Goal: Task Accomplishment & Management: Manage account settings

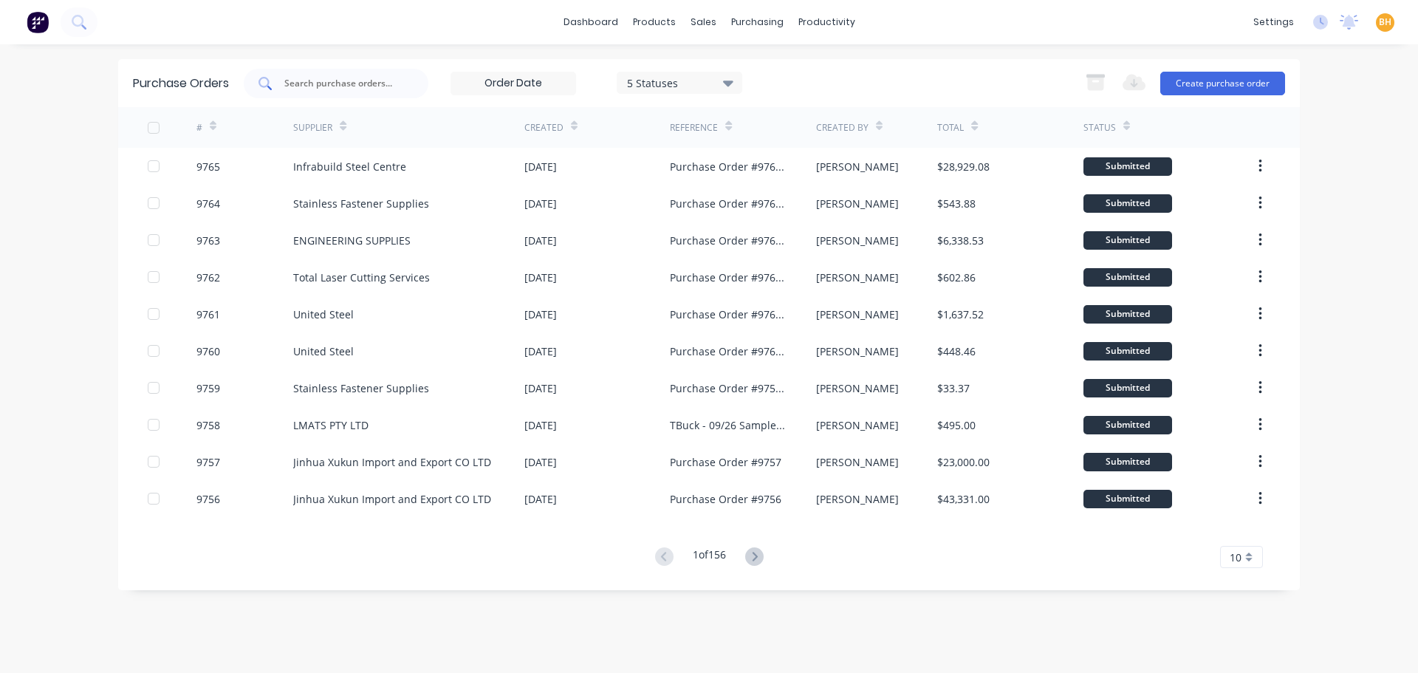
click at [336, 83] on input "text" at bounding box center [344, 83] width 123 height 15
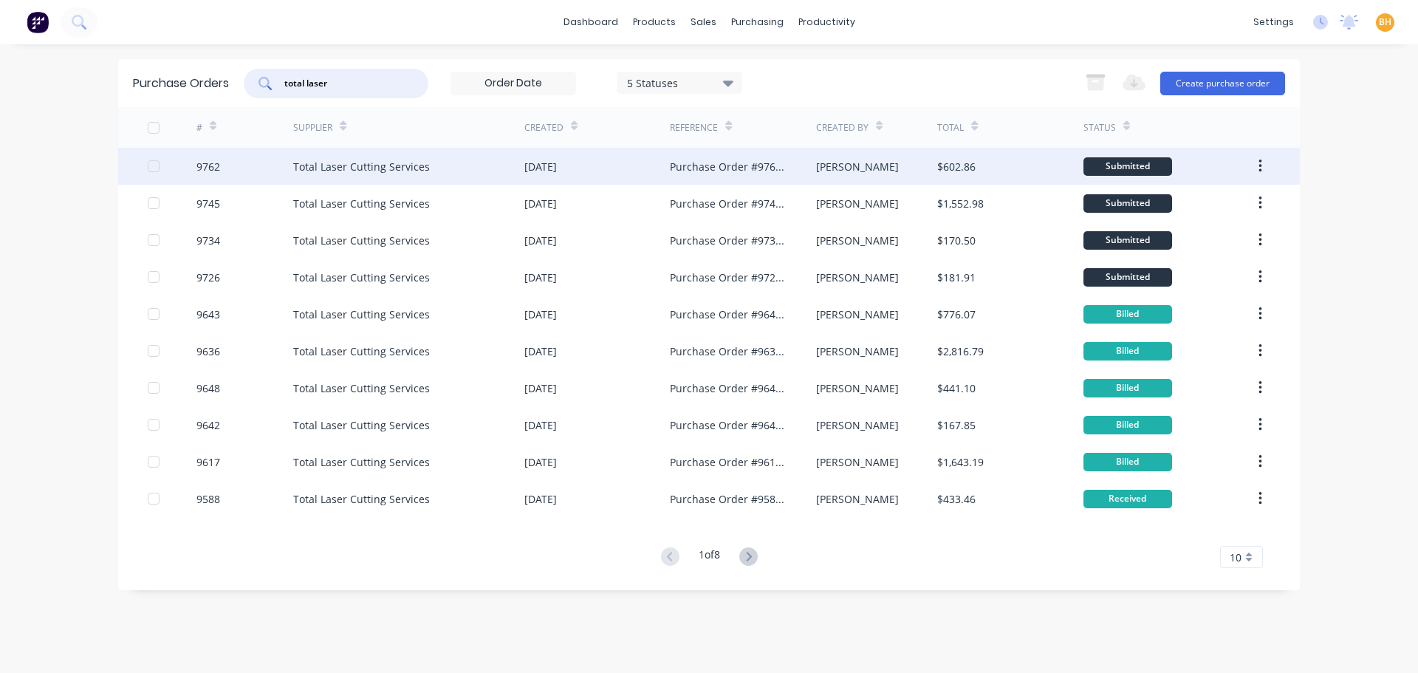
type input "total laser"
click at [315, 164] on div "Total Laser Cutting Services" at bounding box center [361, 167] width 137 height 16
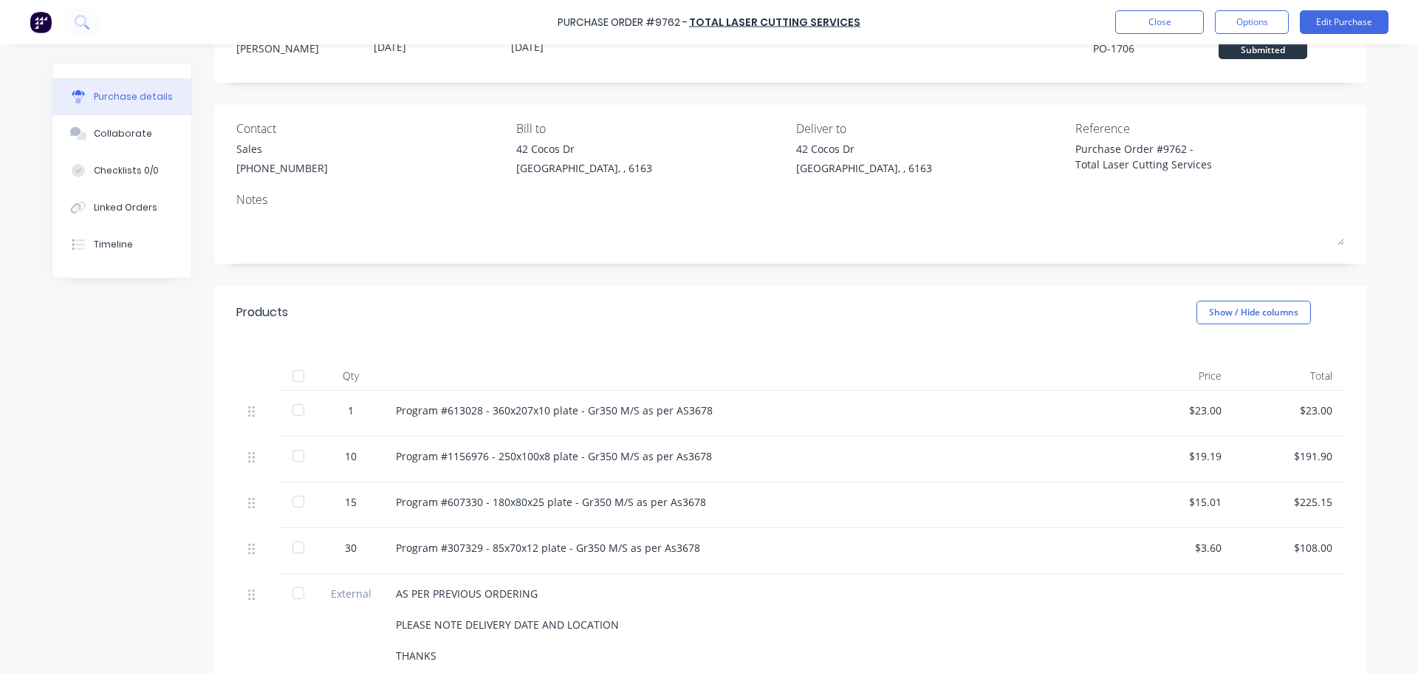
scroll to position [74, 0]
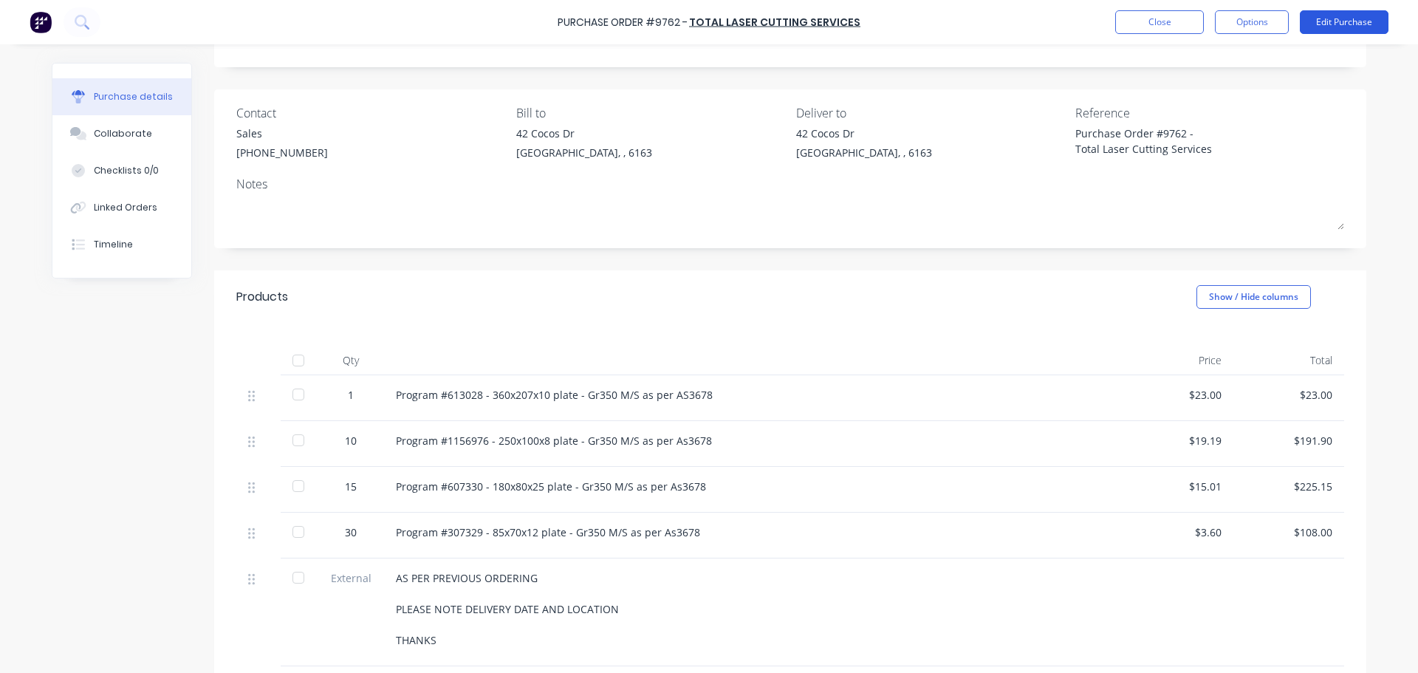
click at [1346, 13] on button "Edit Purchase" at bounding box center [1343, 22] width 89 height 24
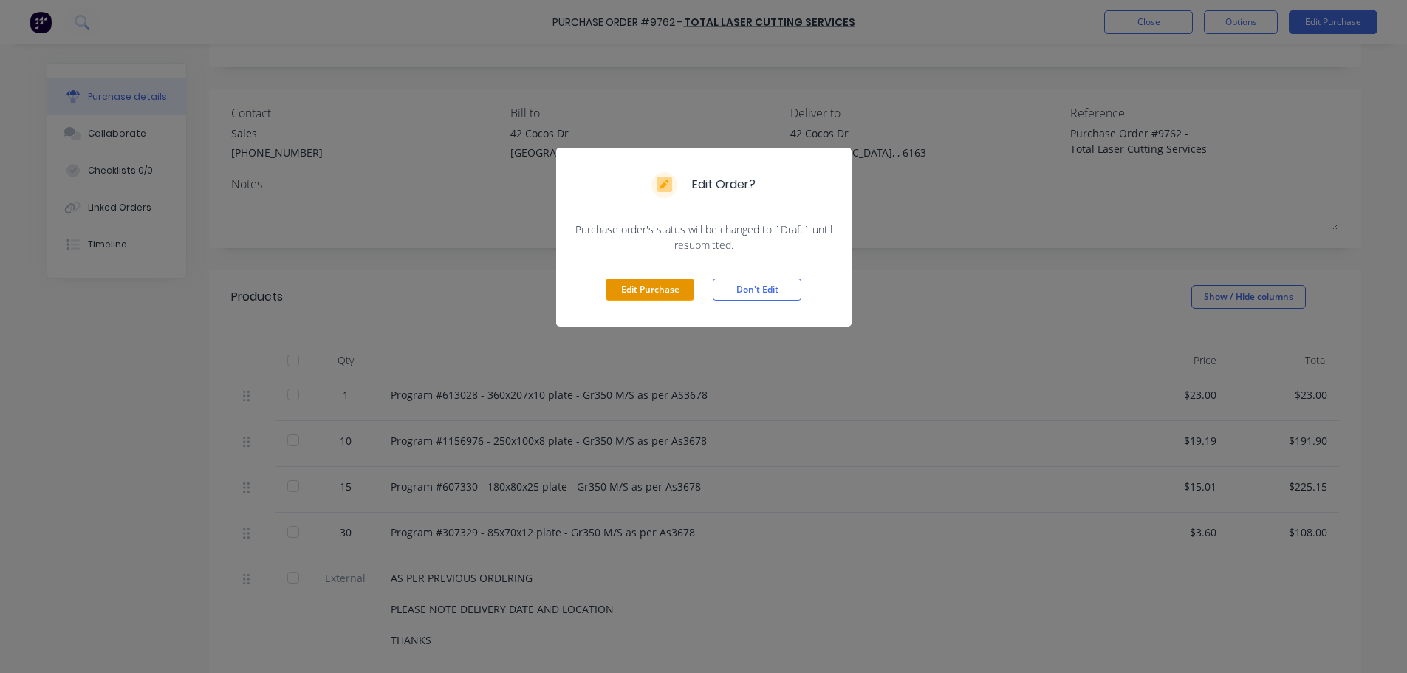
click at [645, 286] on button "Edit Purchase" at bounding box center [649, 289] width 89 height 22
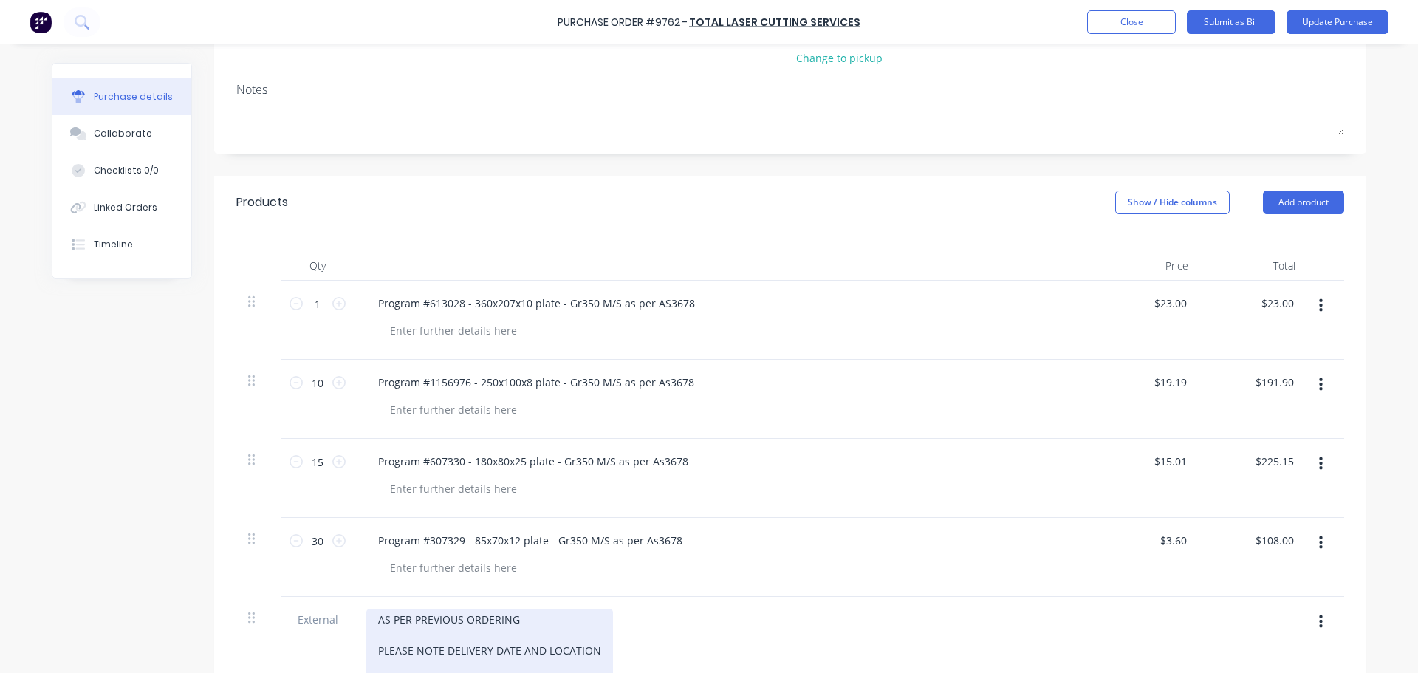
scroll to position [222, 0]
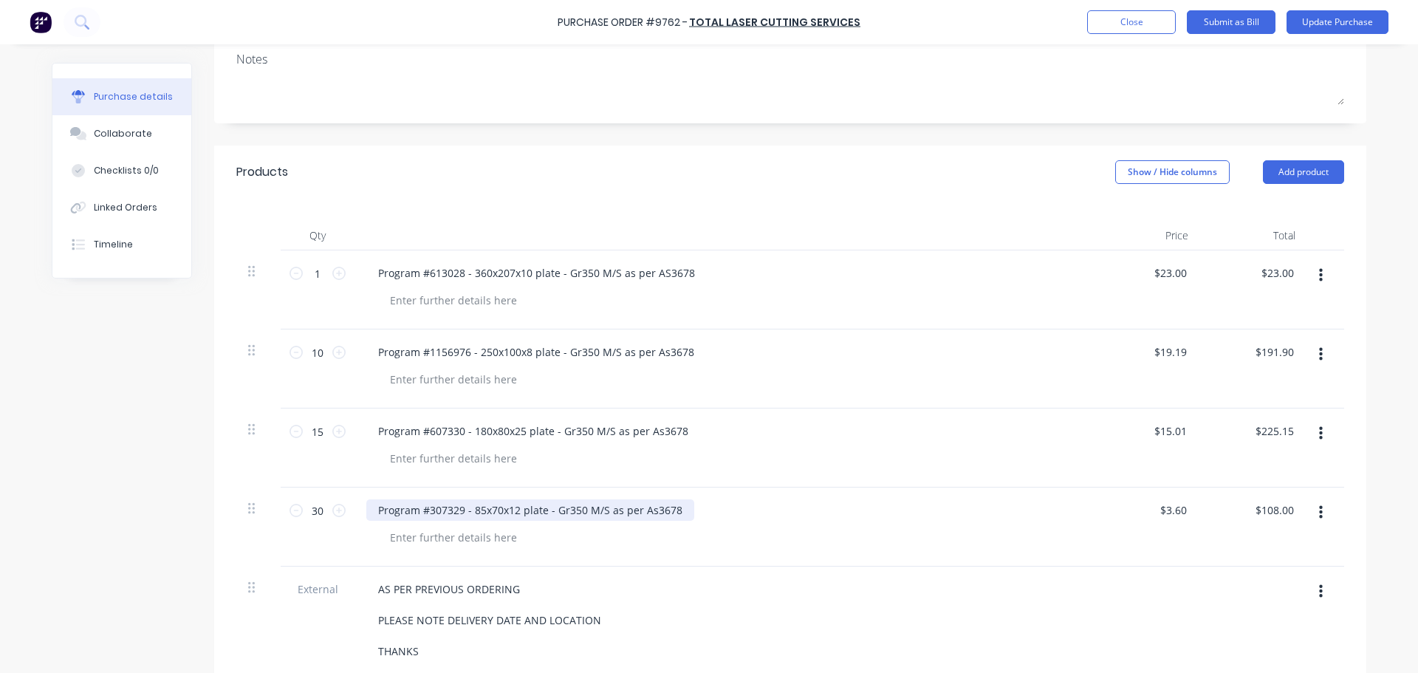
type textarea "x"
click at [428, 510] on div "Program #307329 - 85x70x12 plate - Gr350 M/S as per As3678" at bounding box center [530, 509] width 328 height 21
click at [1319, 24] on button "Update Purchase" at bounding box center [1337, 22] width 102 height 24
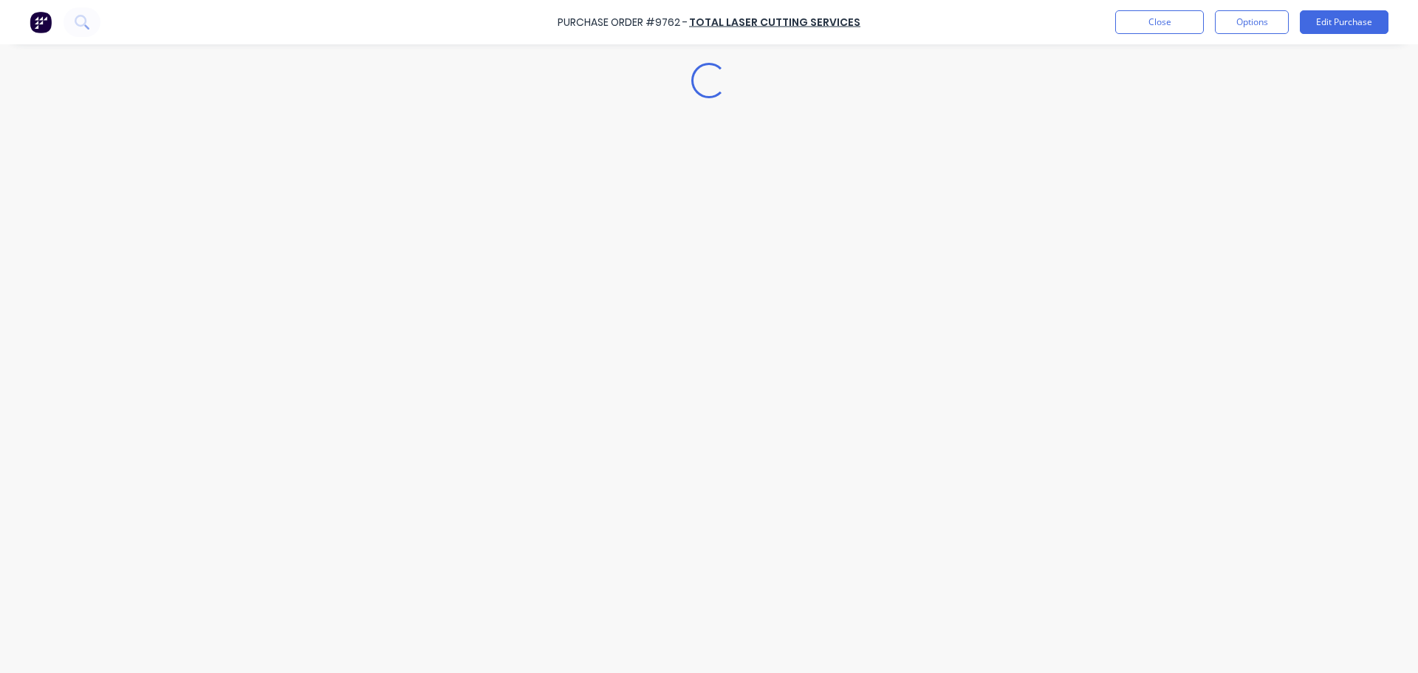
scroll to position [0, 0]
type textarea "x"
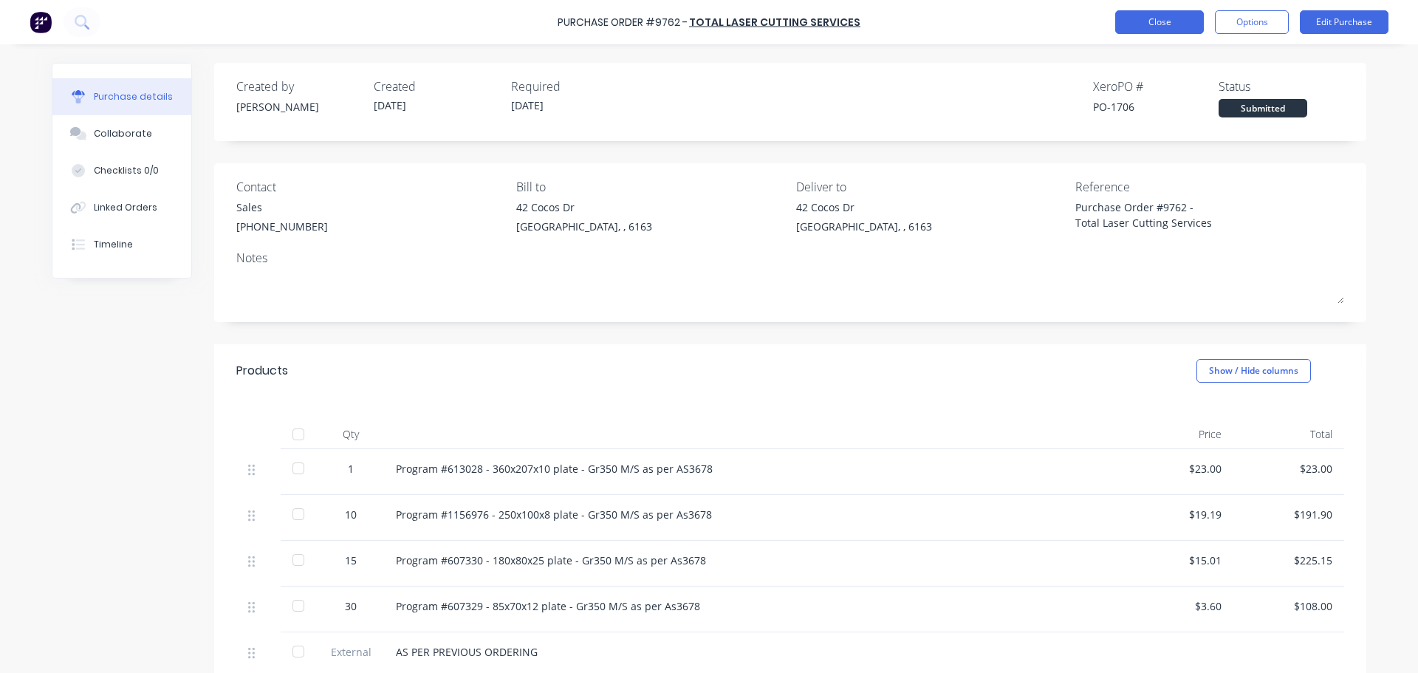
click at [1145, 21] on button "Close" at bounding box center [1159, 22] width 89 height 24
